Goal: Find specific page/section: Find specific page/section

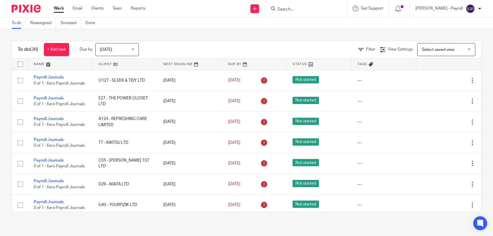
click at [289, 12] on div at bounding box center [305, 8] width 81 height 17
click at [292, 10] on input "Search" at bounding box center [303, 9] width 52 height 5
type input "M51"
click at [338, 24] on link at bounding box center [324, 24] width 96 height 13
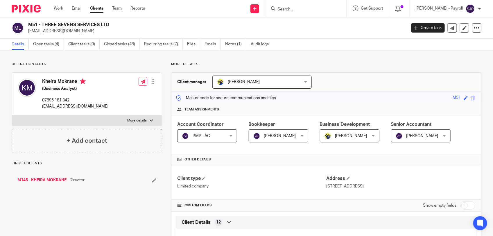
click at [44, 25] on h2 "M51 - THREE SEVENS SERVICES LTD" at bounding box center [177, 25] width 299 height 6
copy h2 "THREE"
